Goal: Information Seeking & Learning: Learn about a topic

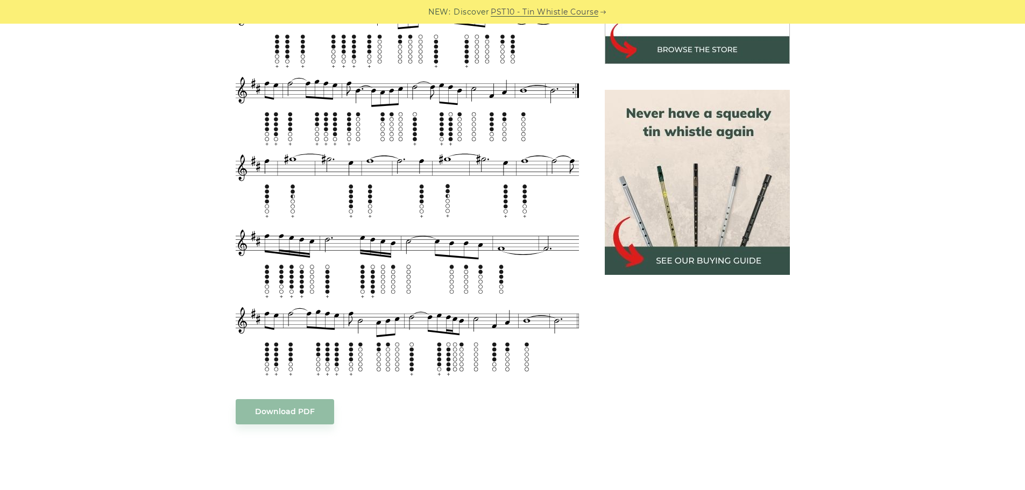
scroll to position [430, 0]
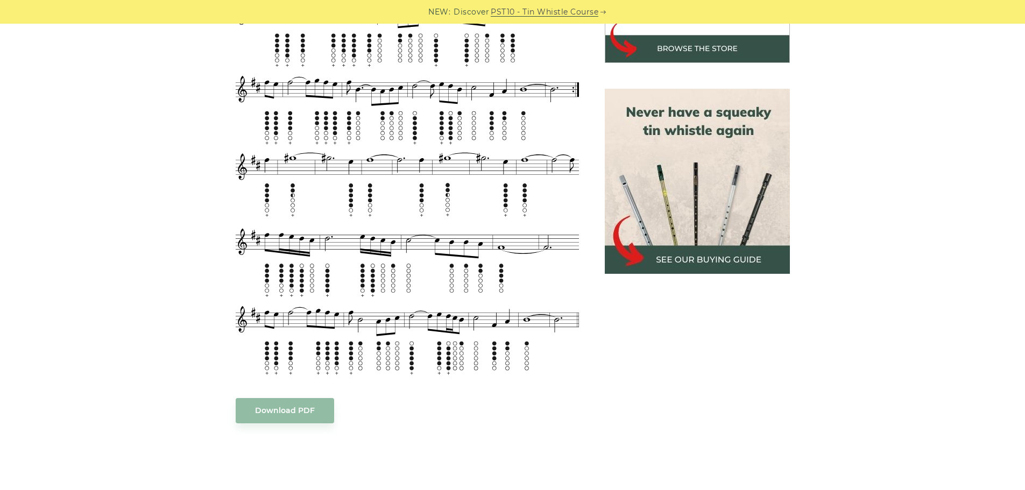
click at [295, 396] on body "NEW: Discover PST10 - Tin Whistle Course Lessons Fingering Charts Tabs & Notes …" at bounding box center [512, 488] width 1025 height 1837
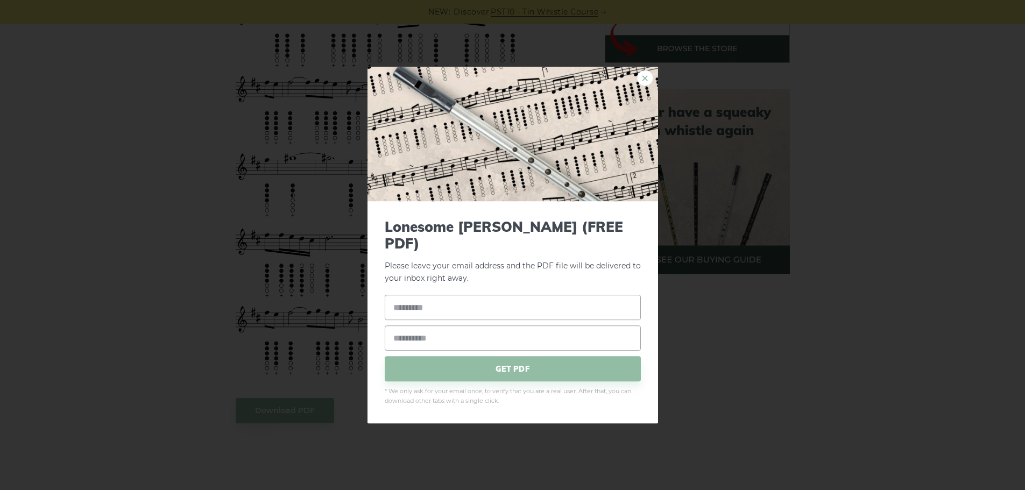
click at [648, 82] on link "×" at bounding box center [645, 78] width 16 height 16
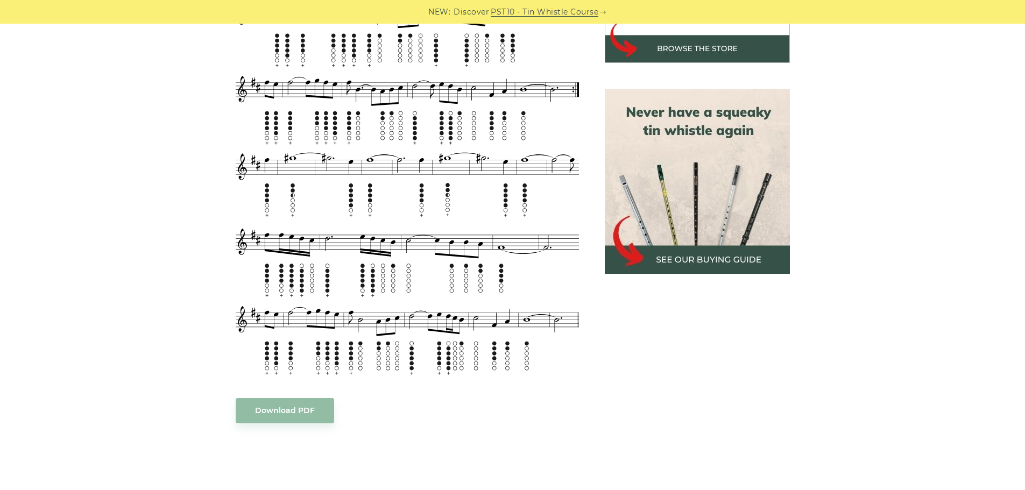
click at [301, 412] on div "Sheet music notes and tab to play The Lonesome [PERSON_NAME] on a tin whistle (…" at bounding box center [407, 327] width 343 height 904
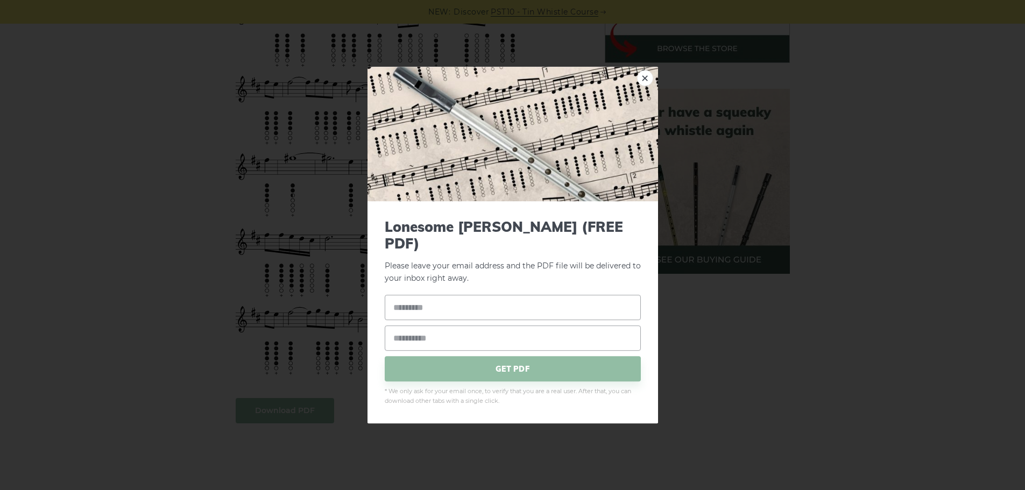
click at [305, 393] on body "NEW: Discover PST10 - Tin Whistle Course Lessons Fingering Charts Tabs & Notes …" at bounding box center [512, 488] width 1025 height 1837
click at [829, 382] on div "× Lonesome [PERSON_NAME] (FREE PDF) Please leave your email address and the PDF…" at bounding box center [512, 245] width 1025 height 490
click at [646, 84] on link "×" at bounding box center [645, 78] width 16 height 16
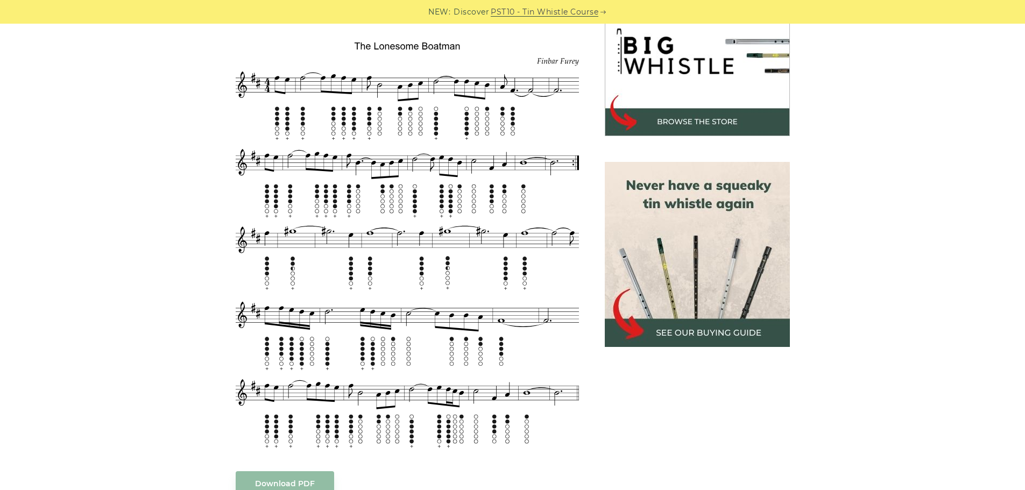
scroll to position [376, 0]
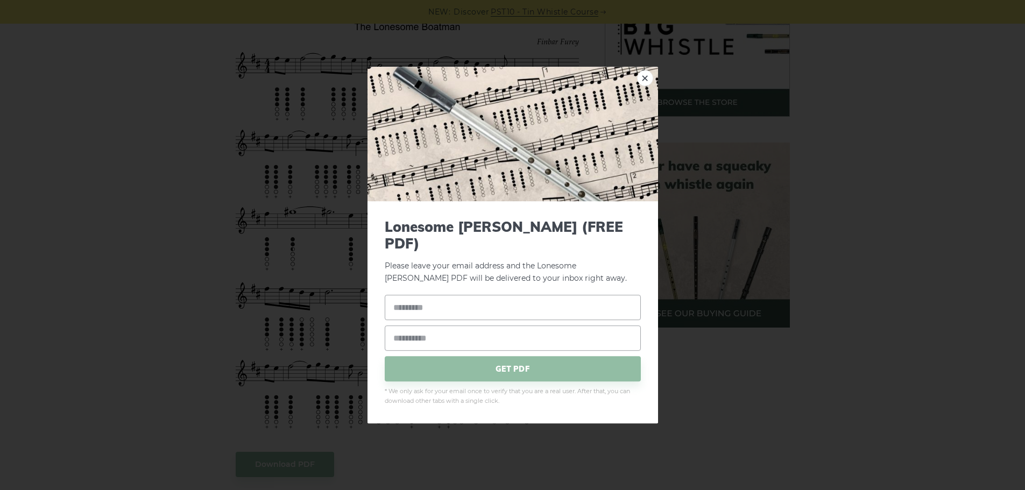
click at [647, 82] on link "×" at bounding box center [645, 78] width 16 height 16
click at [929, 73] on div "× Lonesome [PERSON_NAME] (FREE PDF) Please leave your email address and the Lon…" at bounding box center [512, 245] width 1025 height 490
click at [646, 86] on link "×" at bounding box center [645, 78] width 16 height 16
drag, startPoint x: 433, startPoint y: 180, endPoint x: 667, endPoint y: 87, distance: 251.6
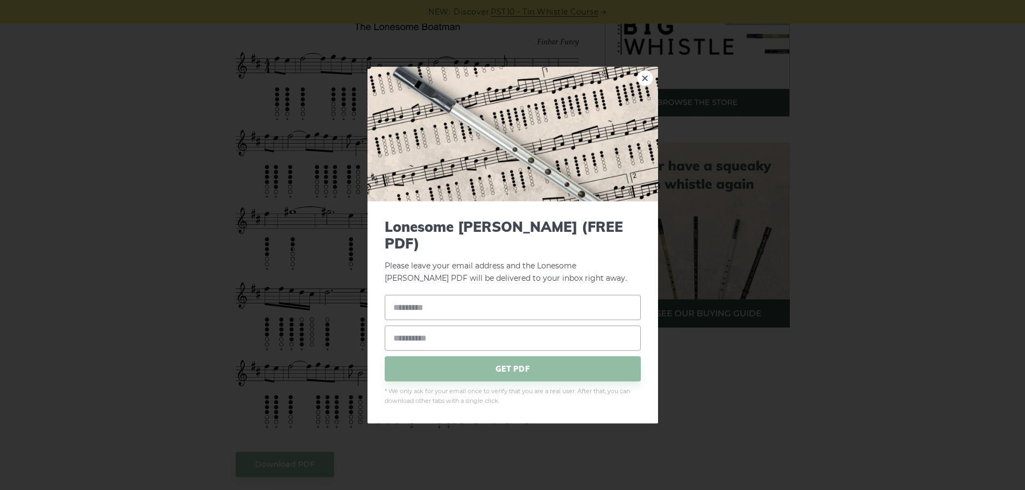
click at [643, 82] on link "×" at bounding box center [645, 78] width 16 height 16
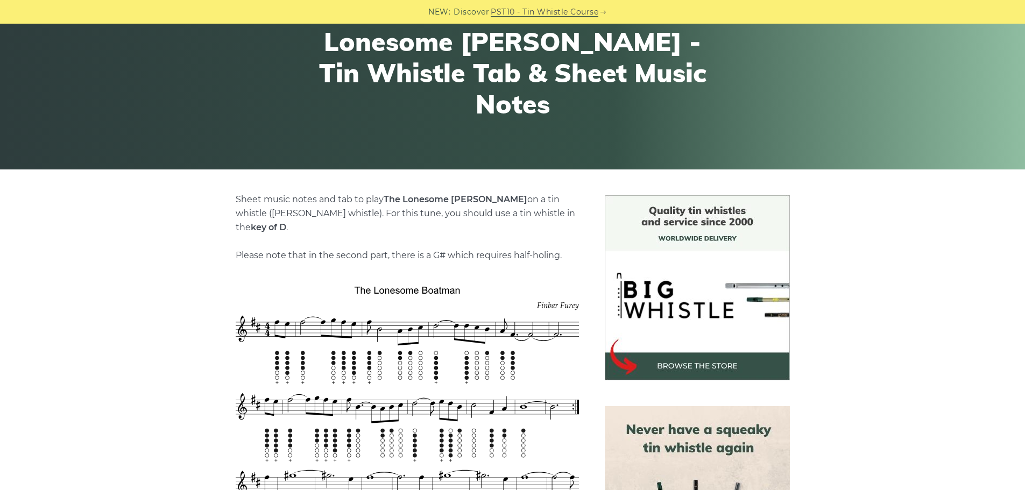
scroll to position [269, 0]
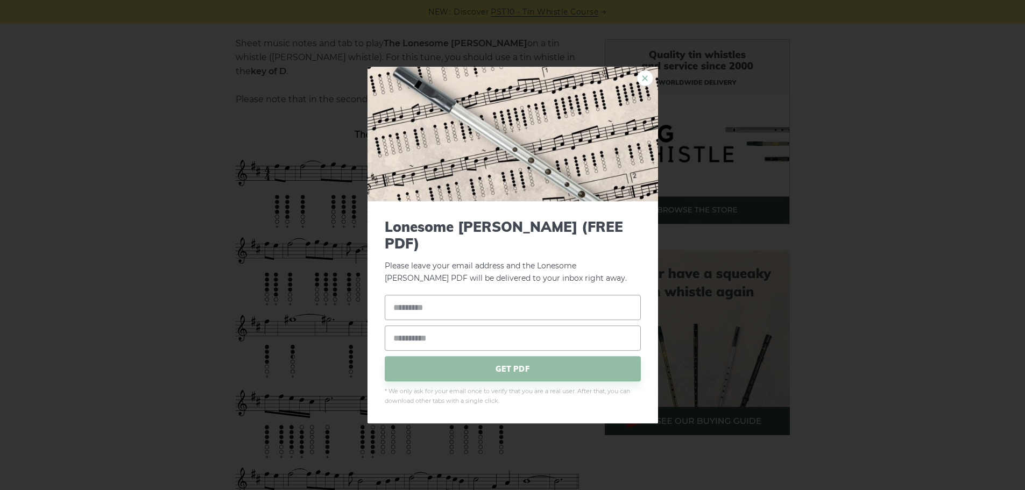
drag, startPoint x: 379, startPoint y: 255, endPoint x: 643, endPoint y: 88, distance: 312.9
click at [644, 86] on link "×" at bounding box center [645, 78] width 16 height 16
